Goal: Task Accomplishment & Management: Manage account settings

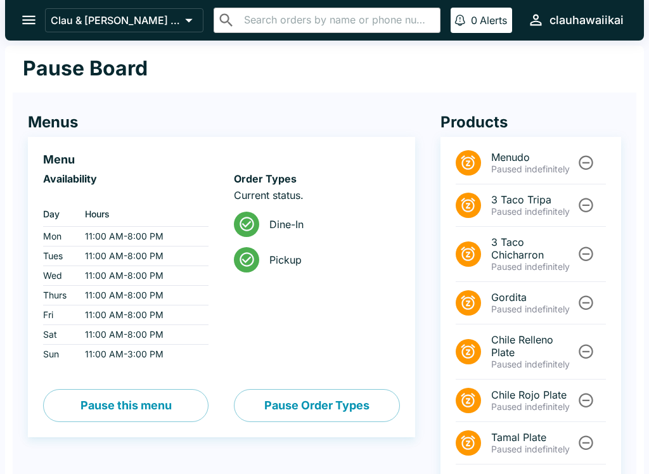
click at [327, 409] on button "Pause Order Types" at bounding box center [316, 405] width 165 height 33
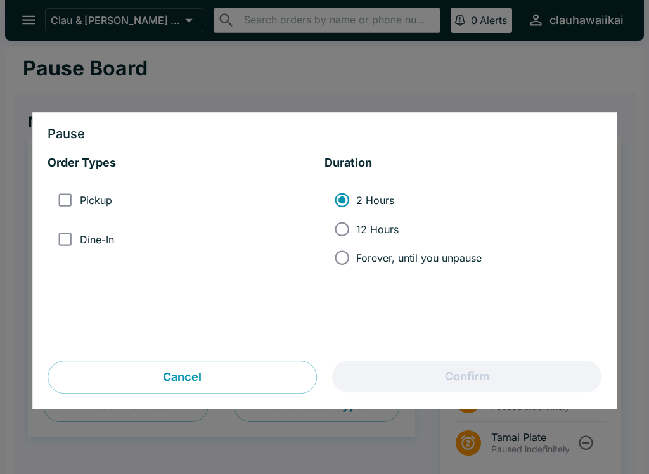
click at [99, 205] on span "Pickup" at bounding box center [96, 200] width 32 height 13
click at [79, 205] on input "Pickup" at bounding box center [65, 200] width 29 height 29
checkbox input "true"
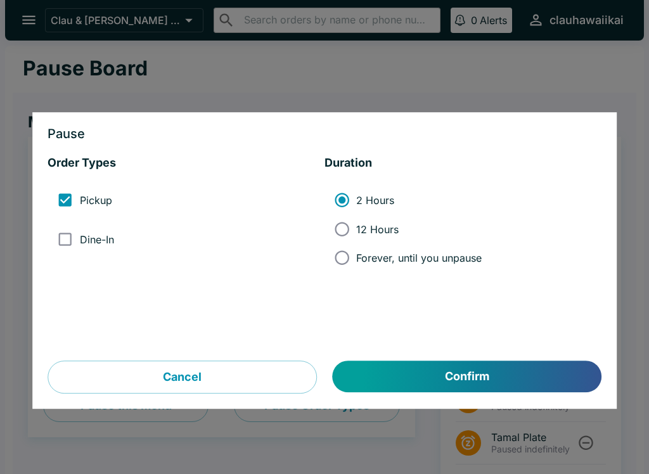
click at [90, 246] on span "Dine-In" at bounding box center [97, 239] width 34 height 13
click at [79, 246] on input "Dine-In" at bounding box center [65, 239] width 29 height 29
checkbox input "true"
click at [416, 260] on span "Forever, until you unpause" at bounding box center [418, 258] width 125 height 13
click at [356, 260] on input "Forever, until you unpause" at bounding box center [342, 257] width 29 height 29
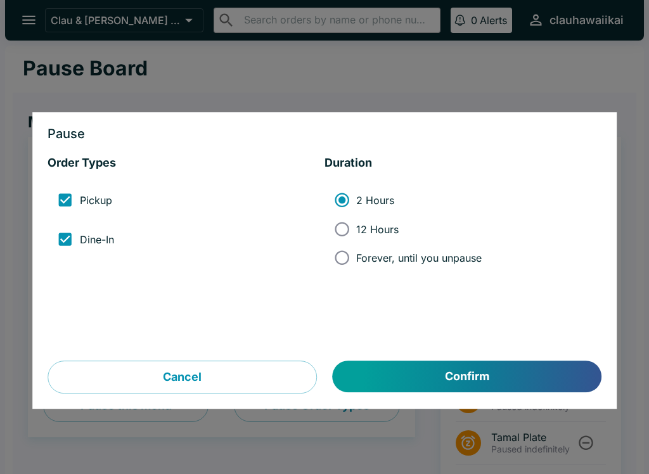
radio input "true"
click at [475, 377] on button "Confirm" at bounding box center [467, 377] width 269 height 32
